Goal: Check status: Check status

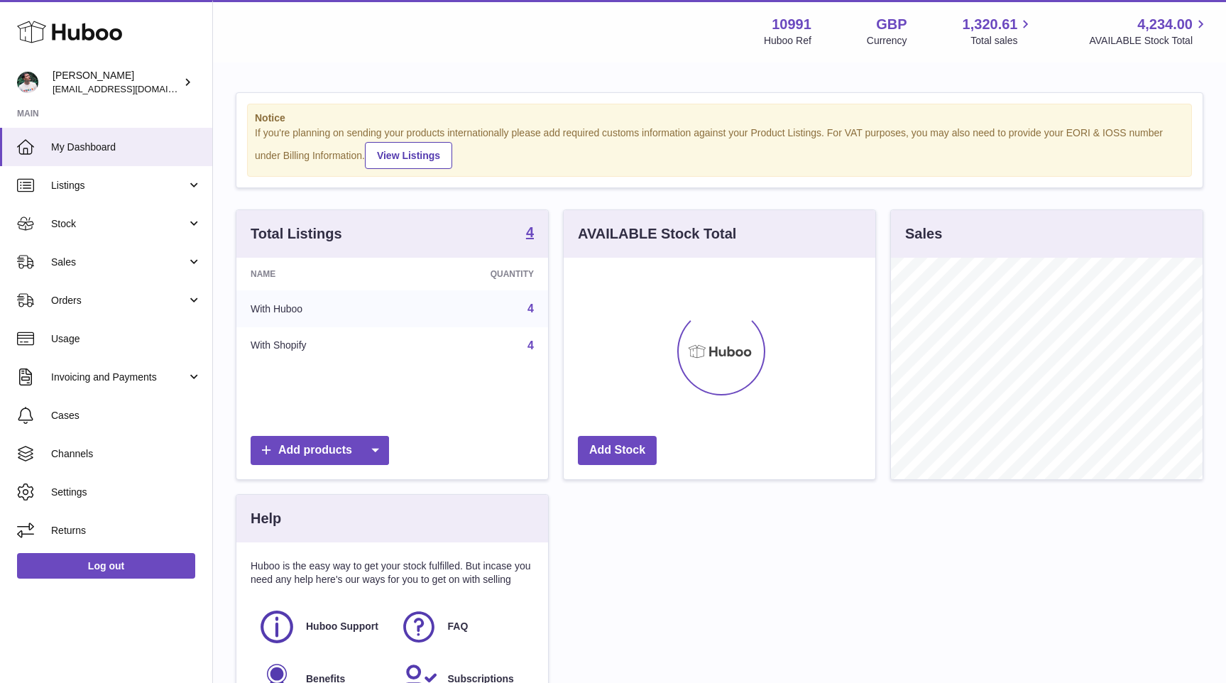
scroll to position [222, 312]
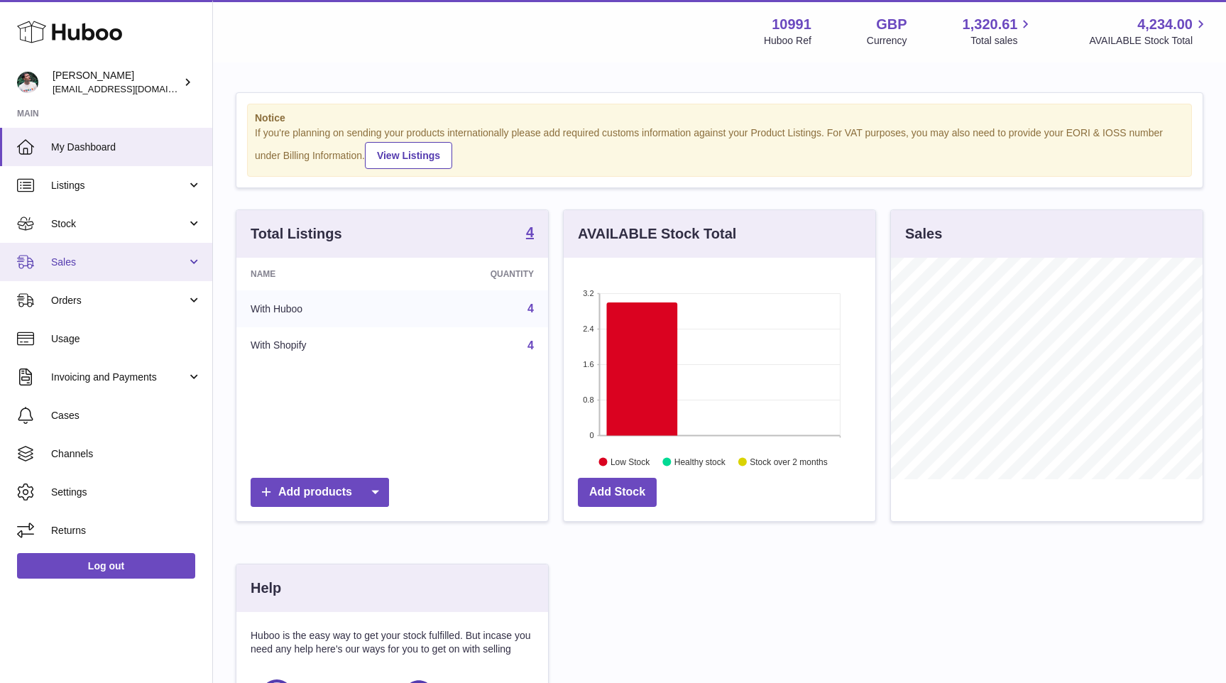
click at [114, 270] on link "Sales" at bounding box center [106, 262] width 212 height 38
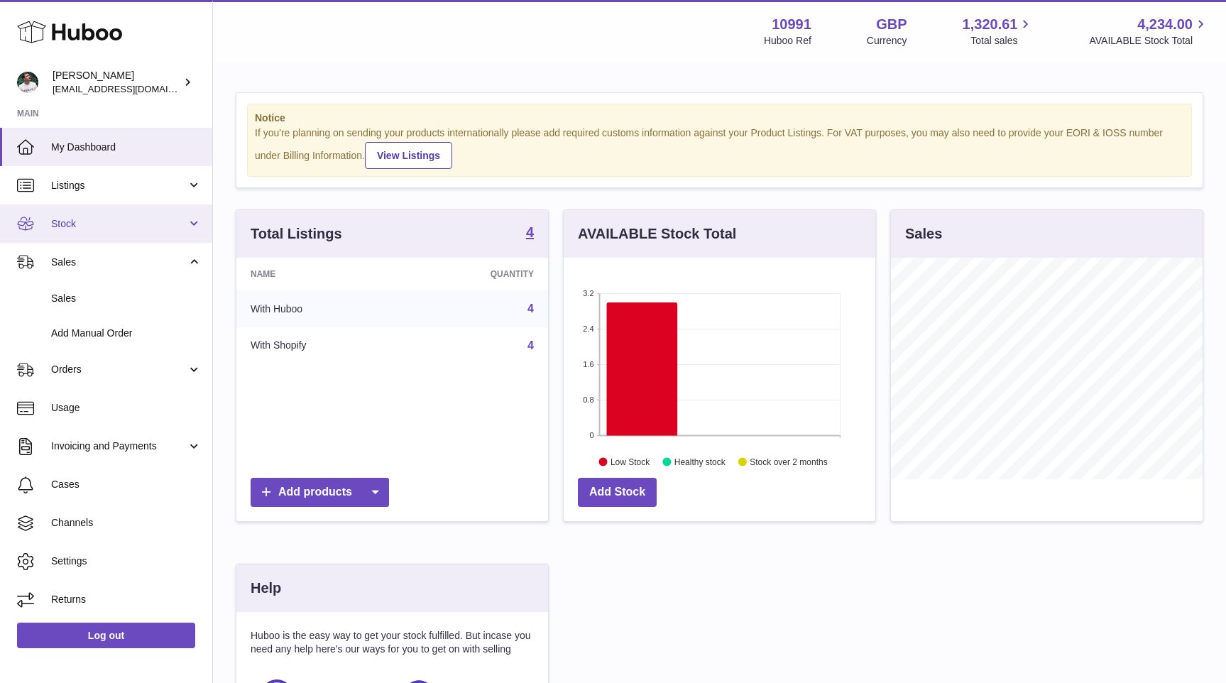
click at [139, 211] on link "Stock" at bounding box center [106, 223] width 212 height 38
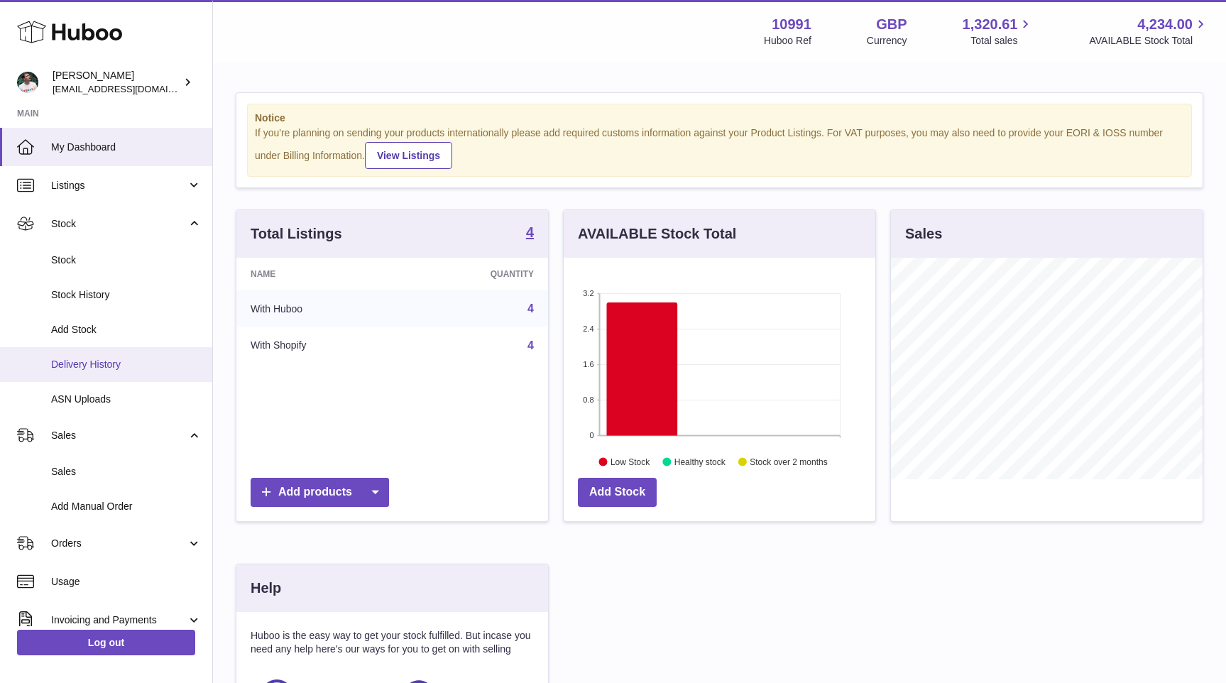
click at [133, 363] on span "Delivery History" at bounding box center [126, 364] width 151 height 13
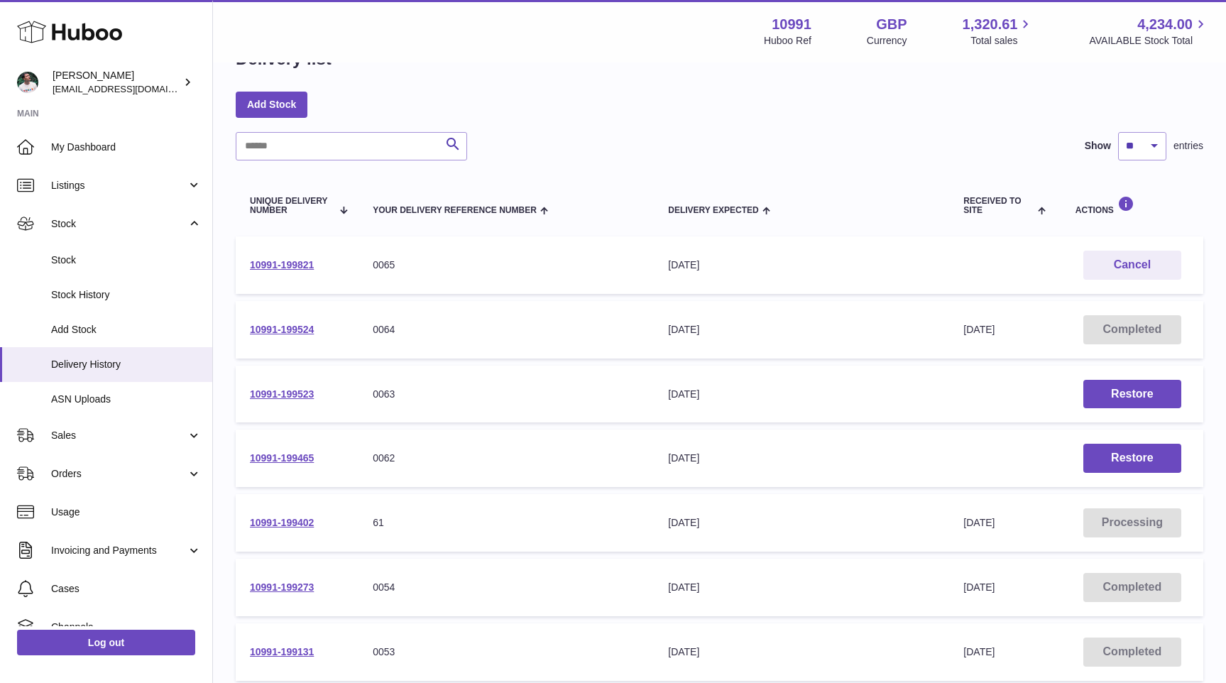
scroll to position [46, 0]
click at [285, 266] on link "10991-199821" at bounding box center [282, 263] width 64 height 11
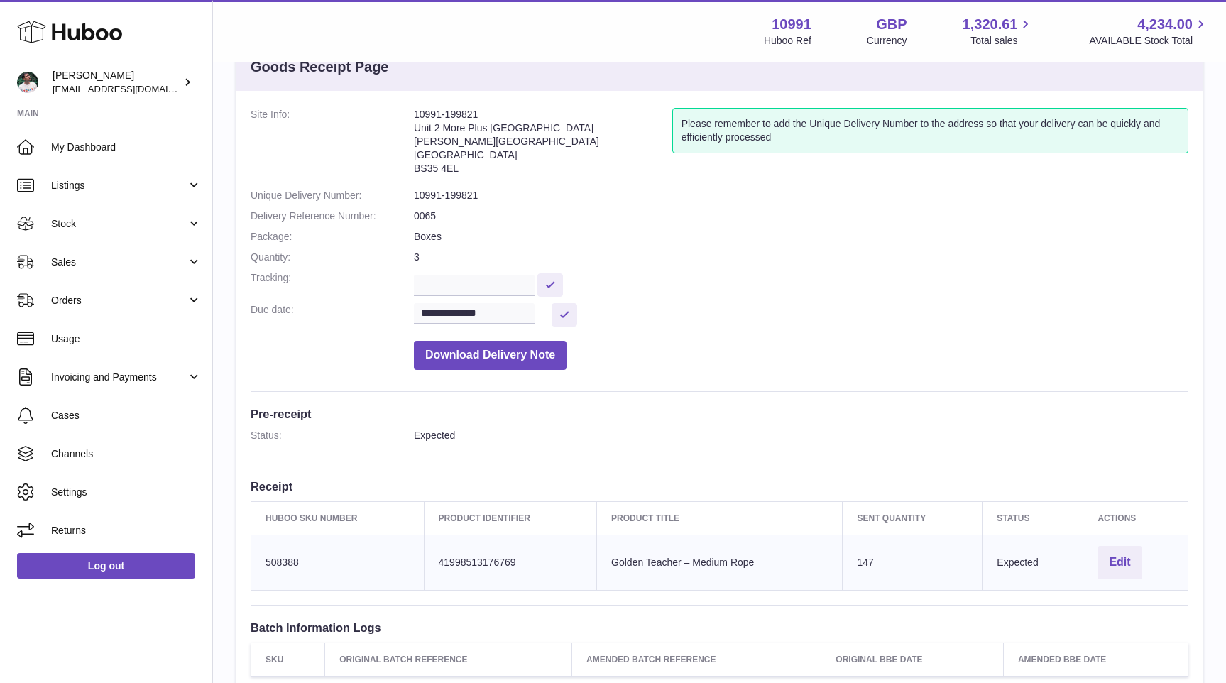
scroll to position [53, 0]
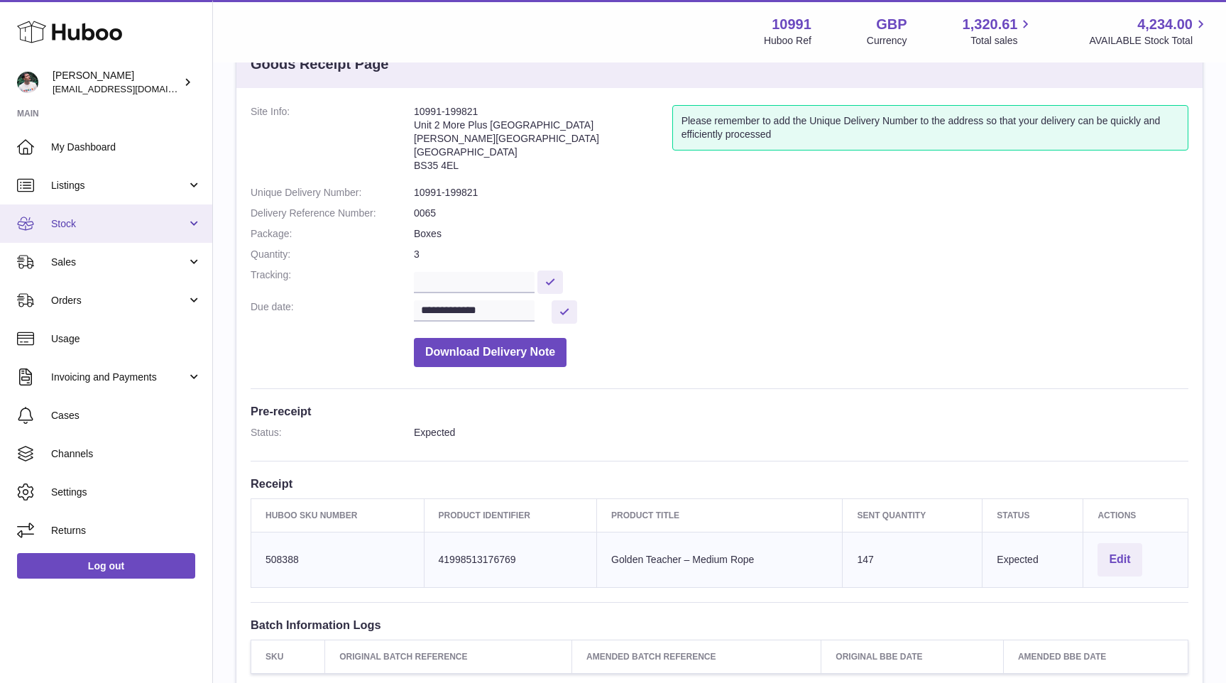
click at [118, 215] on link "Stock" at bounding box center [106, 223] width 212 height 38
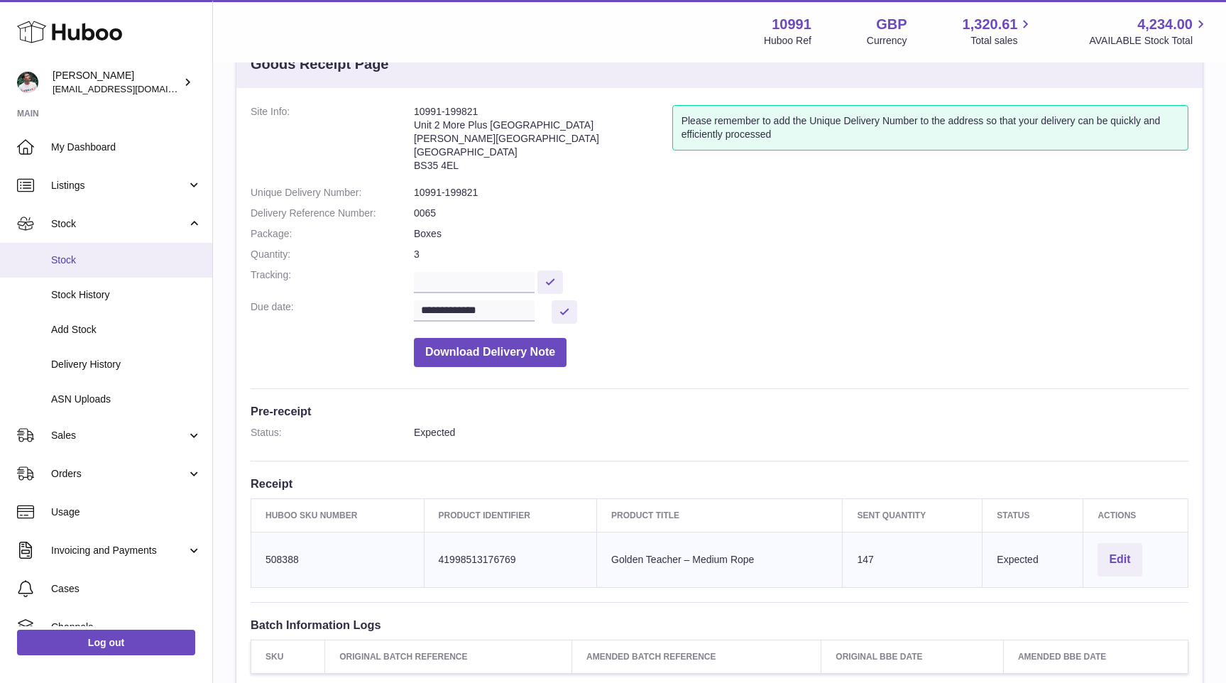
click at [106, 264] on span "Stock" at bounding box center [126, 259] width 151 height 13
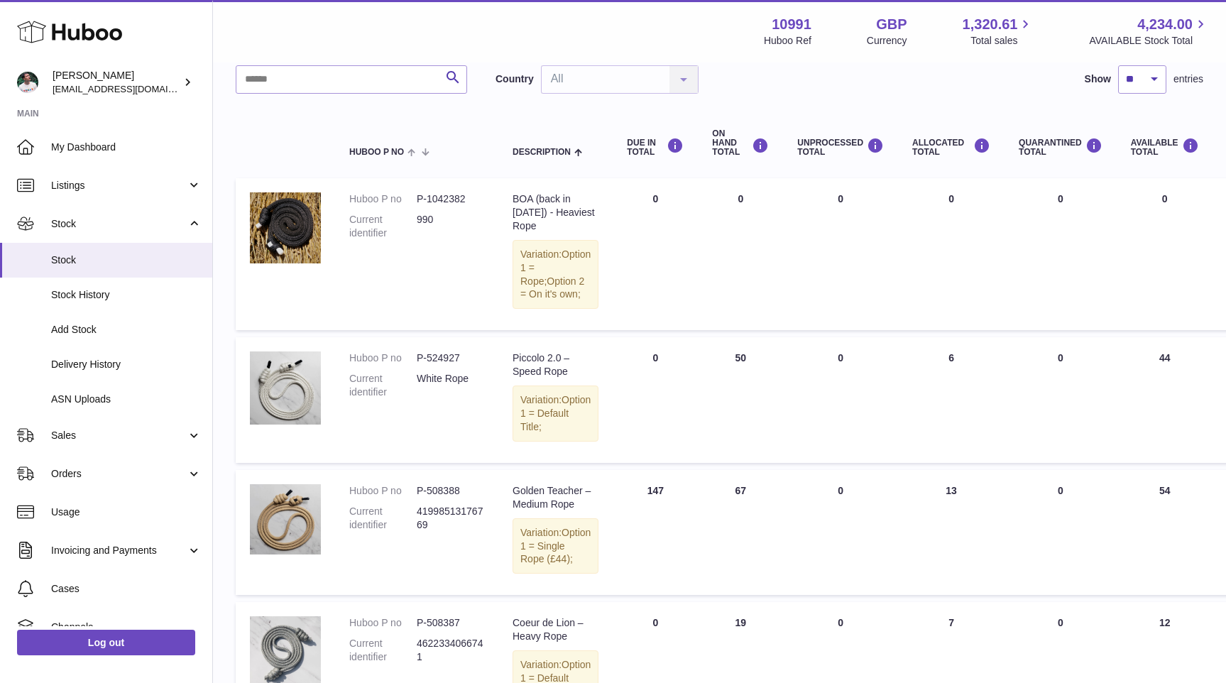
scroll to position [98, 0]
